Goal: Transaction & Acquisition: Purchase product/service

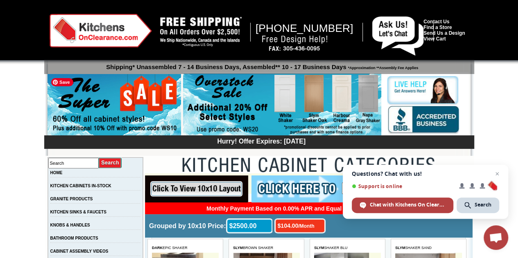
click at [138, 123] on img at bounding box center [113, 105] width 133 height 63
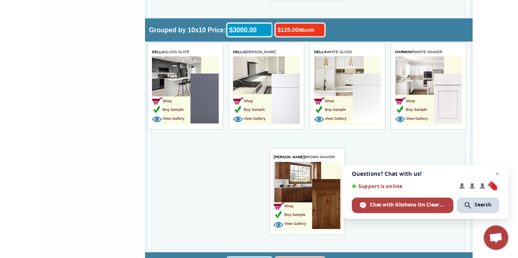
scroll to position [1229, 0]
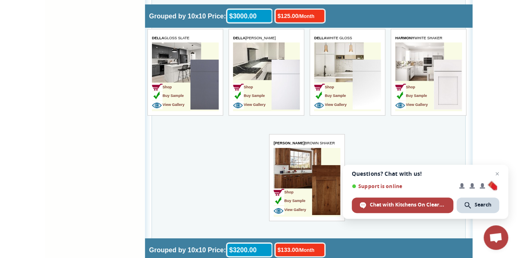
click at [324, 171] on img at bounding box center [326, 190] width 28 height 50
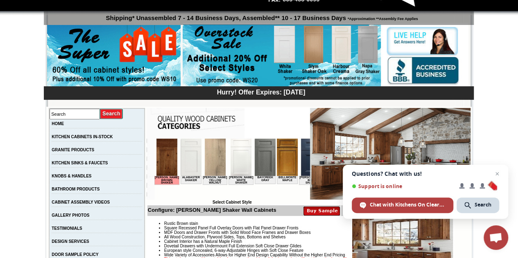
scroll to position [46, 0]
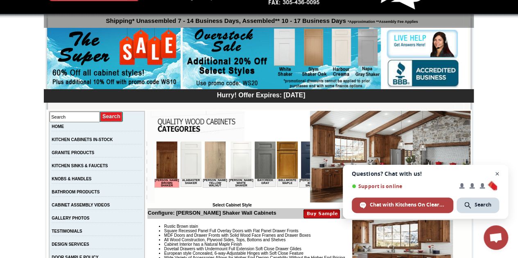
click at [498, 173] on span "Open chat" at bounding box center [497, 174] width 10 height 10
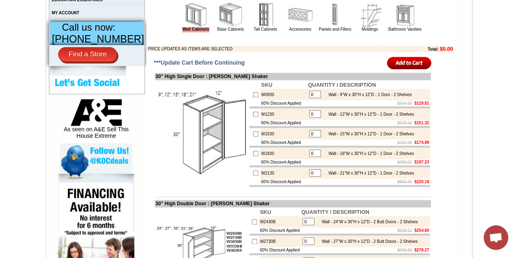
scroll to position [346, 0]
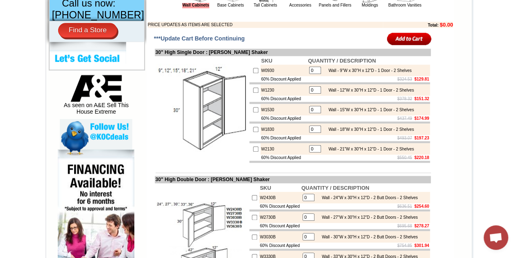
drag, startPoint x: 521, startPoint y: 25, endPoint x: 524, endPoint y: 54, distance: 29.2
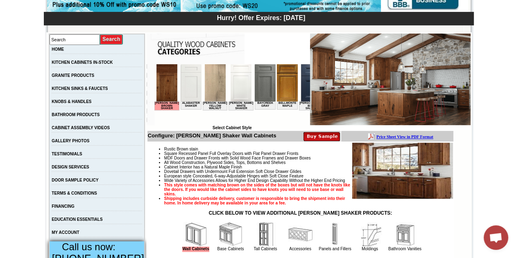
scroll to position [237, 0]
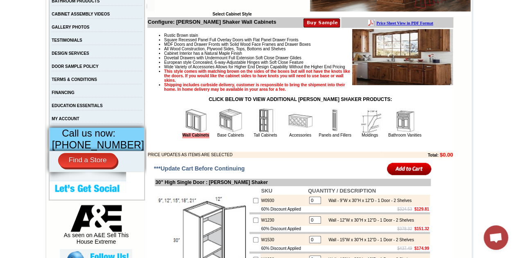
click at [262, 126] on img at bounding box center [265, 120] width 25 height 25
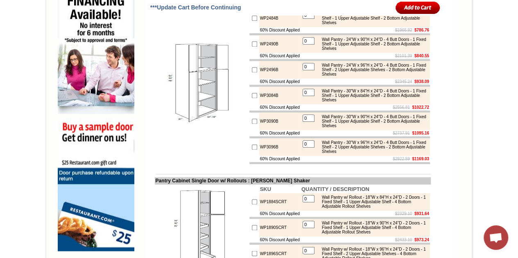
scroll to position [535, 0]
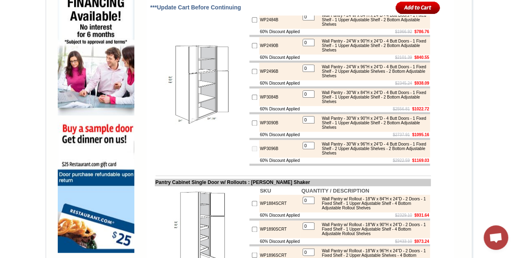
click at [313, 149] on input "0" at bounding box center [308, 145] width 12 height 7
click at [307, 124] on input "0" at bounding box center [308, 119] width 12 height 7
type input "3"
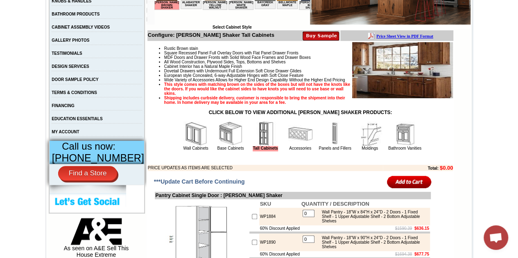
scroll to position [228, 0]
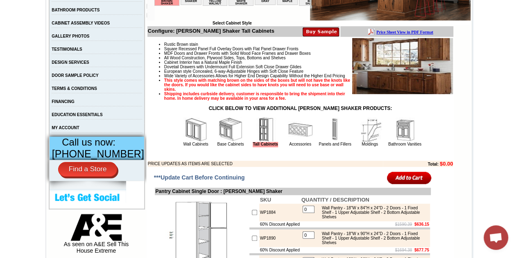
type input "2"
checkbox input "true"
click at [218, 142] on img at bounding box center [230, 129] width 25 height 25
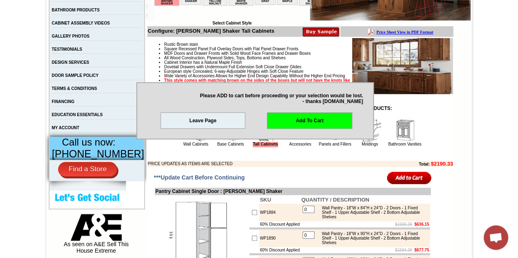
click at [409, 185] on input "image" at bounding box center [409, 178] width 45 height 14
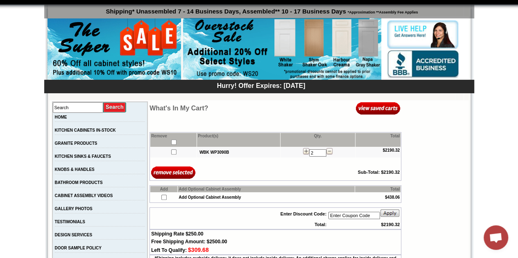
scroll to position [52, 0]
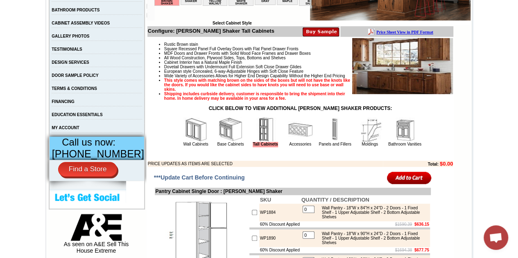
click at [218, 142] on img at bounding box center [230, 129] width 25 height 25
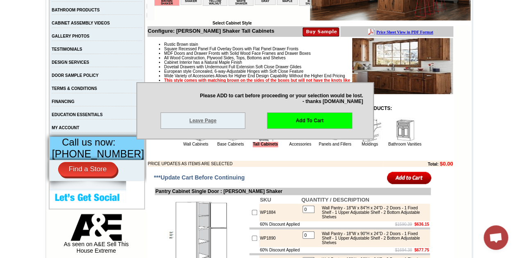
click at [230, 122] on link "Leave Page" at bounding box center [202, 121] width 85 height 16
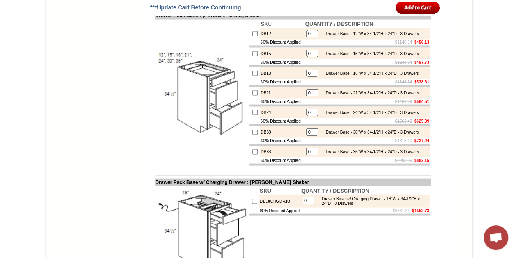
scroll to position [2297, 0]
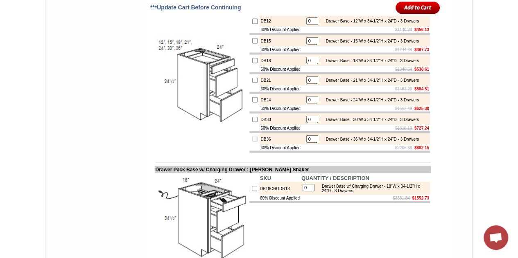
click at [311, 142] on input "0" at bounding box center [312, 138] width 12 height 7
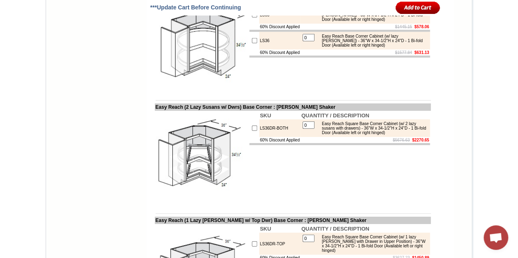
scroll to position [2808, 0]
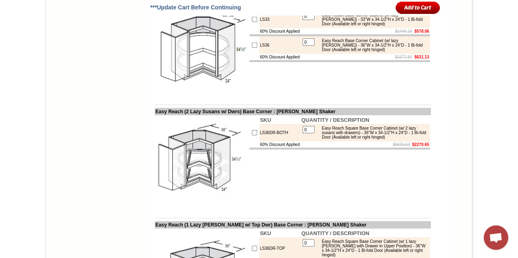
type input "2"
checkbox input "true"
click at [309, 20] on input "0" at bounding box center [308, 16] width 12 height 7
type input "0"
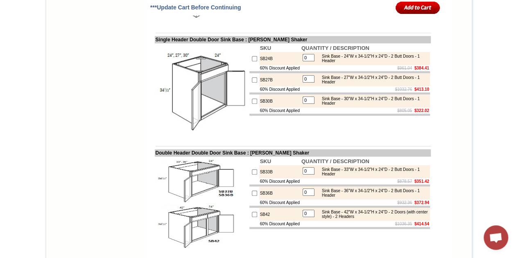
scroll to position [1702, 0]
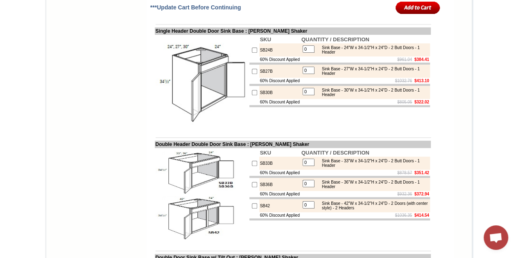
type input "1"
checkbox input "true"
click at [252, 95] on input "checkbox" at bounding box center [254, 92] width 5 height 5
checkbox input "true"
type input "1"
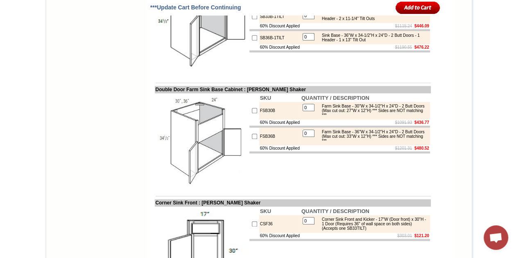
scroll to position [1979, 0]
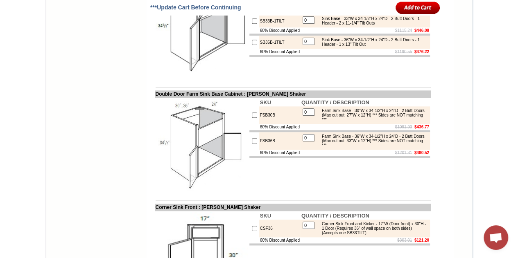
click at [252, 144] on input "checkbox" at bounding box center [254, 140] width 5 height 5
checkbox input "true"
type input "1"
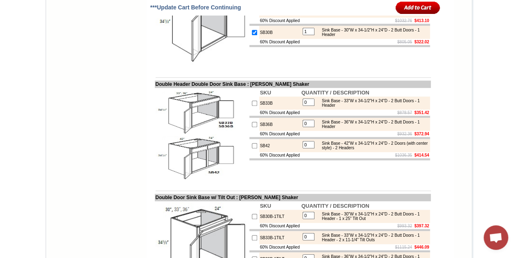
scroll to position [1723, 0]
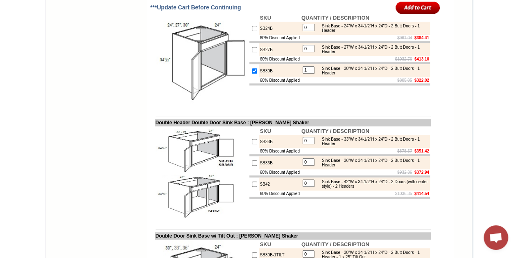
click at [252, 74] on input "checkbox" at bounding box center [254, 70] width 5 height 5
checkbox input "false"
type input "0"
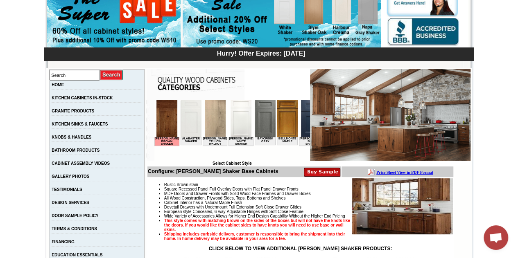
scroll to position [84, 0]
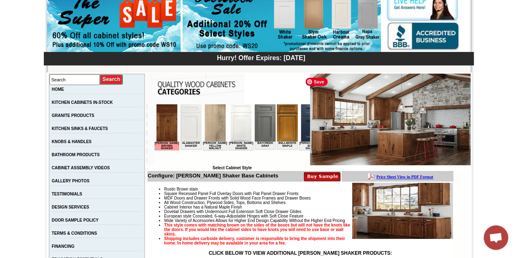
click at [315, 82] on span "Save" at bounding box center [316, 82] width 22 height 8
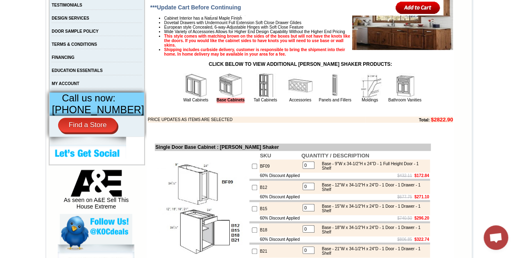
scroll to position [0, 0]
